Goal: Task Accomplishment & Management: Manage account settings

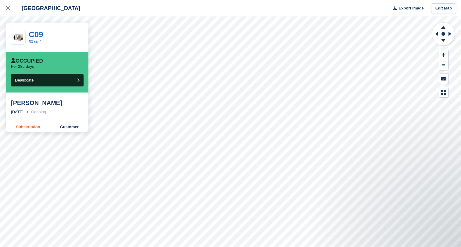
click at [29, 130] on link "Subscription" at bounding box center [28, 127] width 44 height 10
click at [28, 127] on link "Subscription" at bounding box center [28, 127] width 44 height 10
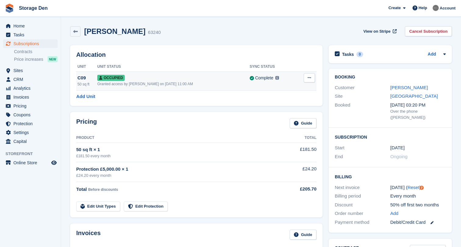
click at [309, 78] on icon at bounding box center [309, 78] width 3 height 4
click at [287, 113] on p "Deallocate" at bounding box center [285, 111] width 53 height 8
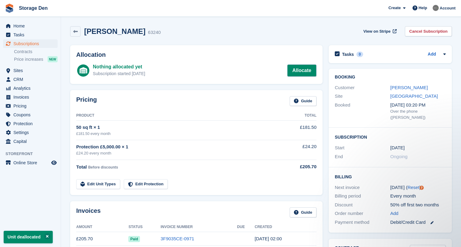
click at [301, 74] on link "Allocate" at bounding box center [301, 70] width 29 height 12
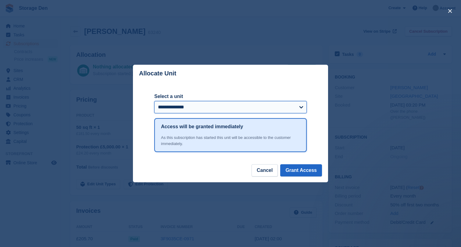
select select "*****"
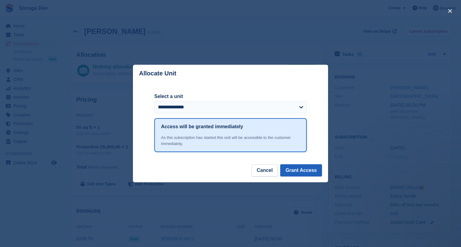
click at [311, 173] on button "Grant Access" at bounding box center [301, 170] width 42 height 12
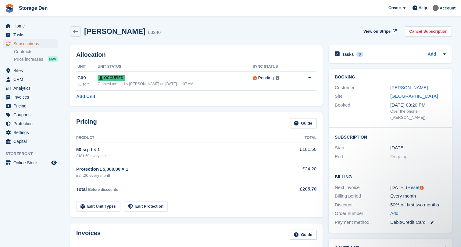
click at [330, 39] on div "Peter Ritchie 63240 View on Stripe Cancel Subscription" at bounding box center [261, 32] width 388 height 19
click at [429, 33] on link "Cancel Subscription" at bounding box center [428, 31] width 47 height 10
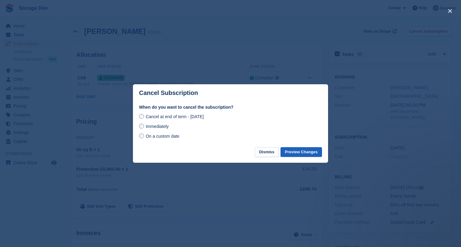
click at [315, 154] on button "Preview Changes" at bounding box center [301, 152] width 41 height 10
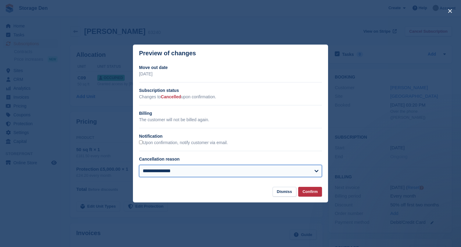
select select "**********"
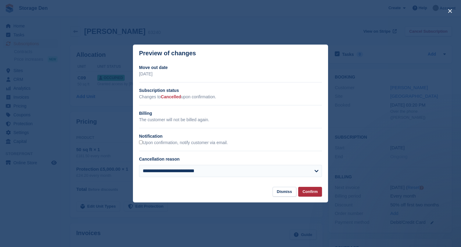
click at [310, 189] on button "Confirm" at bounding box center [310, 192] width 24 height 10
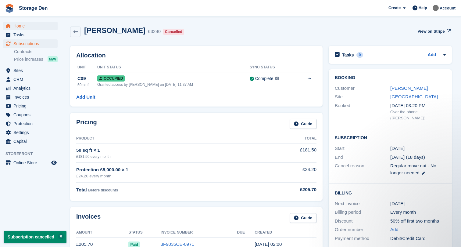
click at [25, 26] on span "Home" at bounding box center [31, 26] width 37 height 9
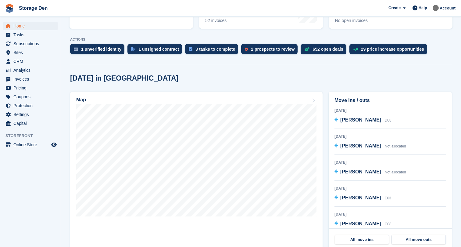
scroll to position [108, 0]
